Goal: Task Accomplishment & Management: Use online tool/utility

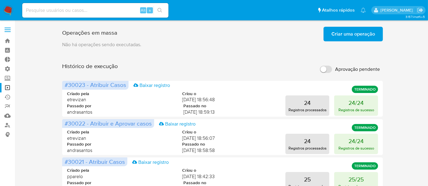
click at [355, 36] on span "Criar uma operação" at bounding box center [353, 33] width 44 height 13
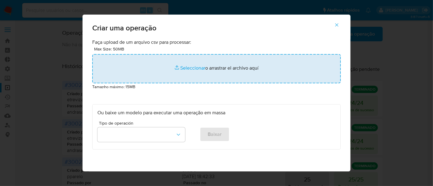
click at [191, 68] on input "file" at bounding box center [216, 68] width 248 height 29
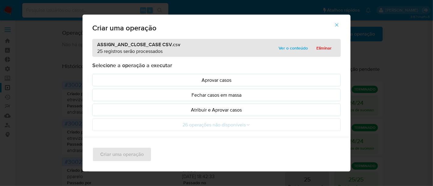
click at [287, 48] on span "Ver o conteúdo" at bounding box center [293, 48] width 29 height 9
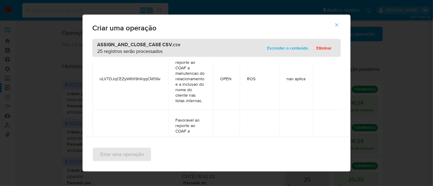
scroll to position [1481, 0]
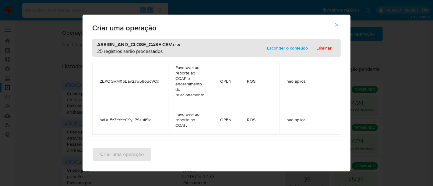
click at [283, 44] on span "Esconder o conteúdo" at bounding box center [287, 48] width 41 height 9
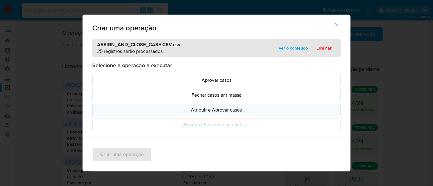
click at [193, 109] on p "Atribuir e Aprovar casos" at bounding box center [216, 110] width 238 height 7
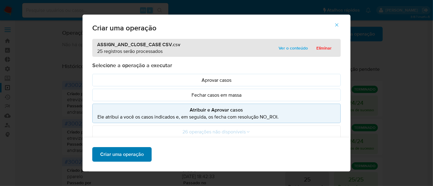
click at [143, 151] on button "Criar uma operação" at bounding box center [121, 154] width 59 height 15
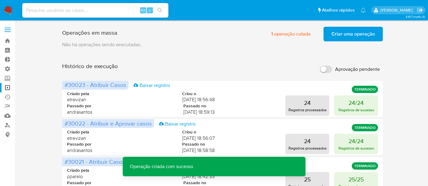
click at [345, 36] on span "Criar uma operação" at bounding box center [353, 33] width 44 height 13
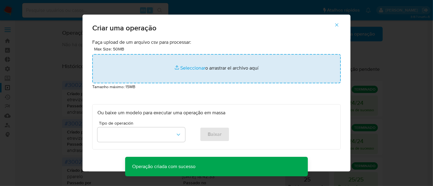
click at [193, 69] on input "file" at bounding box center [216, 68] width 248 height 29
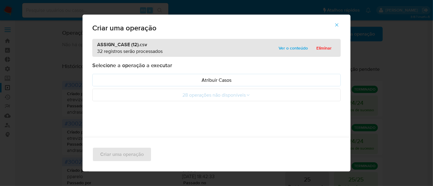
click at [297, 49] on span "Ver o conteúdo" at bounding box center [293, 48] width 29 height 9
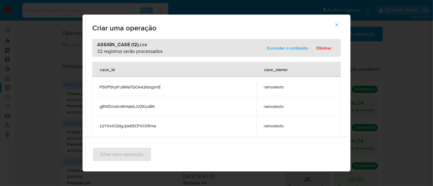
click at [297, 49] on span "Esconder o conteúdo" at bounding box center [287, 48] width 41 height 9
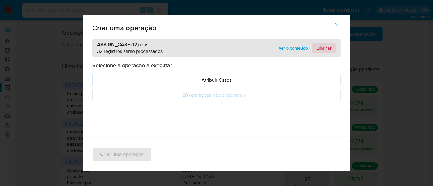
click at [326, 46] on span "Eliminar" at bounding box center [323, 48] width 15 height 9
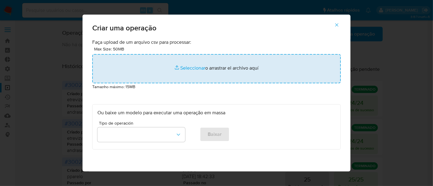
click at [189, 69] on input "file" at bounding box center [216, 68] width 248 height 29
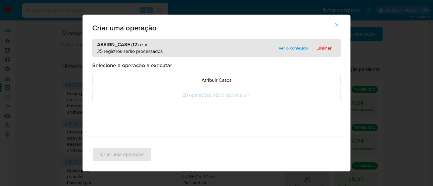
drag, startPoint x: 189, startPoint y: 69, endPoint x: 300, endPoint y: 48, distance: 112.8
click at [300, 48] on span "Ver o conteúdo" at bounding box center [293, 48] width 29 height 9
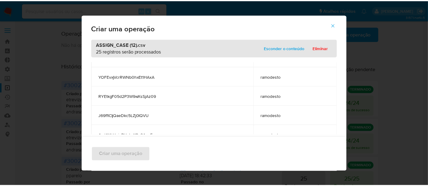
scroll to position [429, 0]
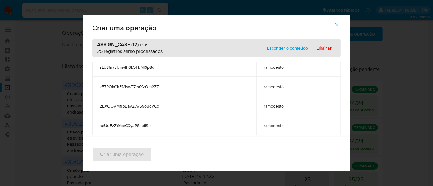
click at [290, 48] on span "Esconder o conteúdo" at bounding box center [287, 48] width 41 height 9
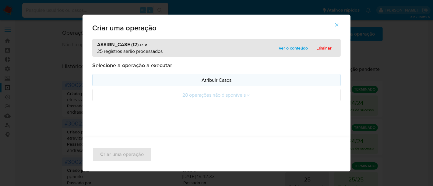
click at [212, 79] on p "Atribuir Casos" at bounding box center [216, 80] width 238 height 7
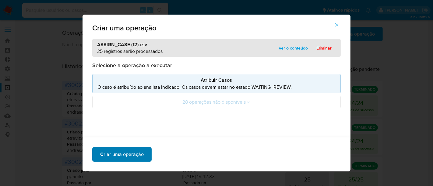
click at [132, 151] on span "Criar uma operação" at bounding box center [122, 154] width 44 height 13
